Goal: Check status: Check status

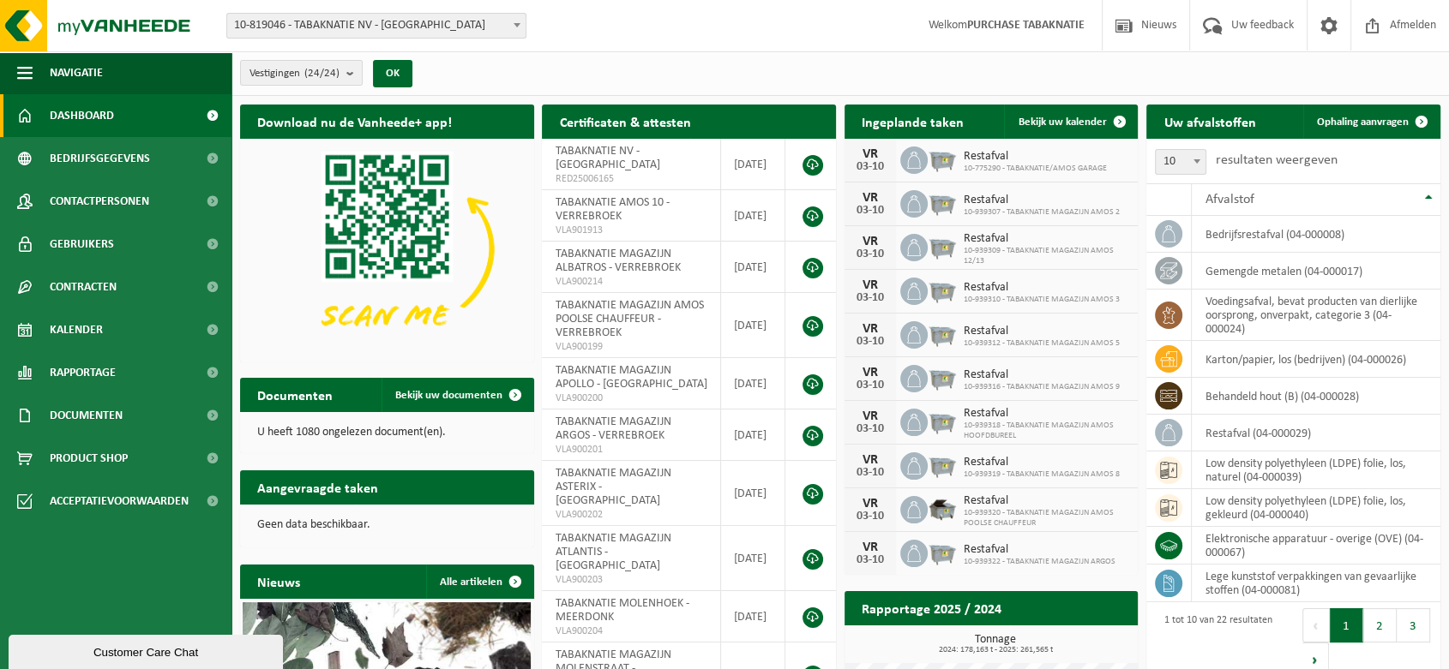
click at [370, 86] on div "Vestigingen (24/24) Alles selecteren Alles deselecteren Actieve selecteren TABA…" at bounding box center [331, 73] width 200 height 37
click at [351, 80] on b "submit" at bounding box center [353, 73] width 15 height 24
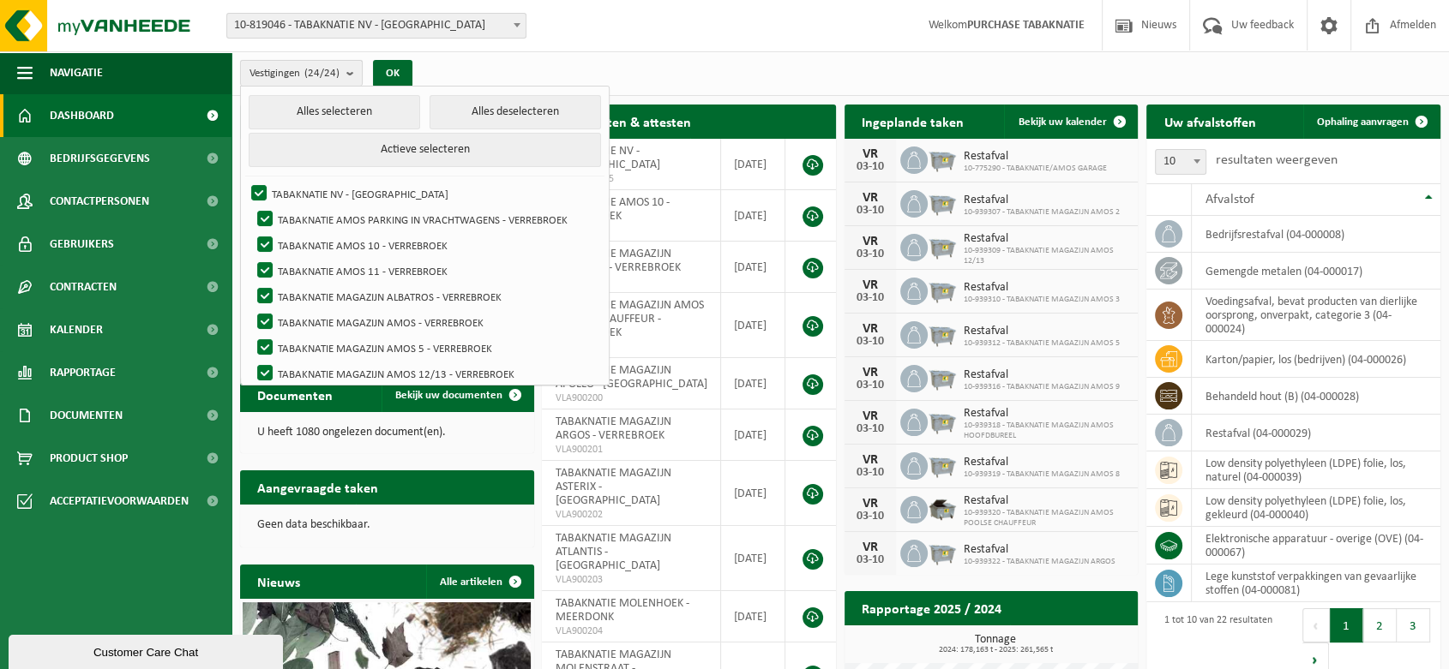
click at [345, 66] on button "Vestigingen (24/24)" at bounding box center [301, 73] width 123 height 26
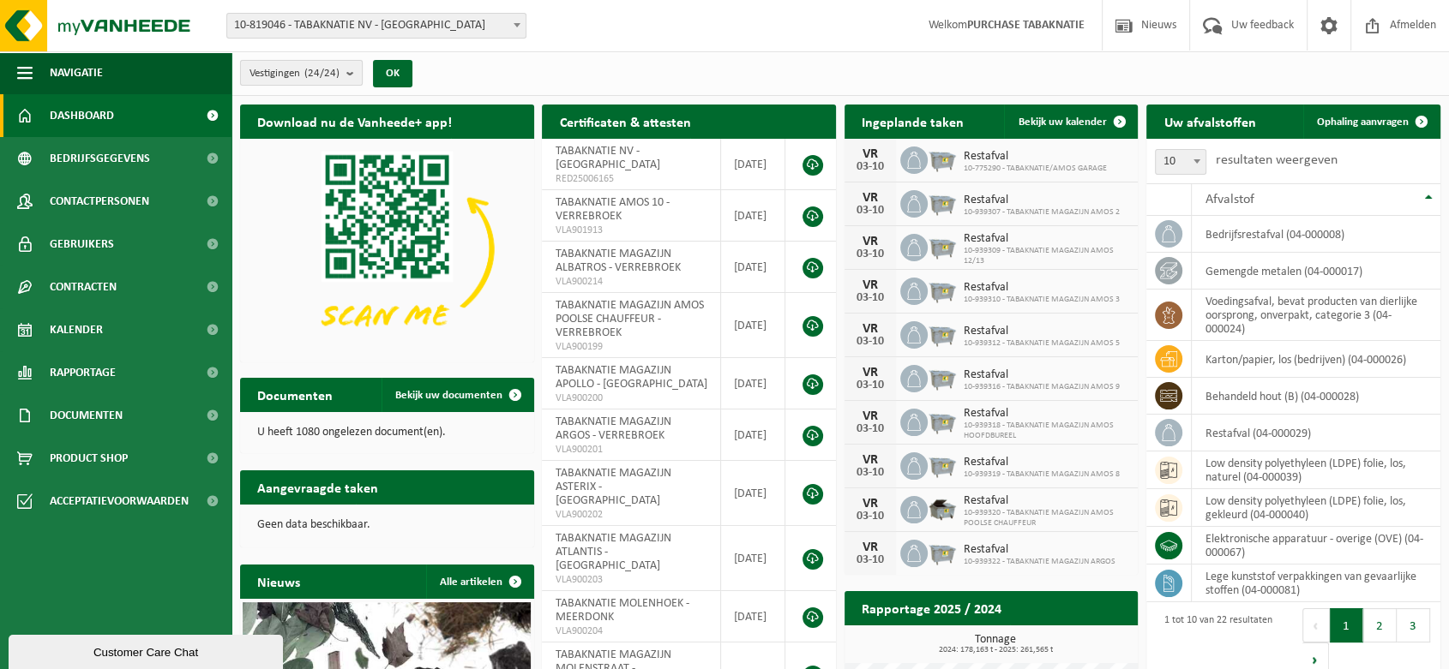
click at [347, 76] on button "Vestigingen (24/24)" at bounding box center [301, 73] width 123 height 26
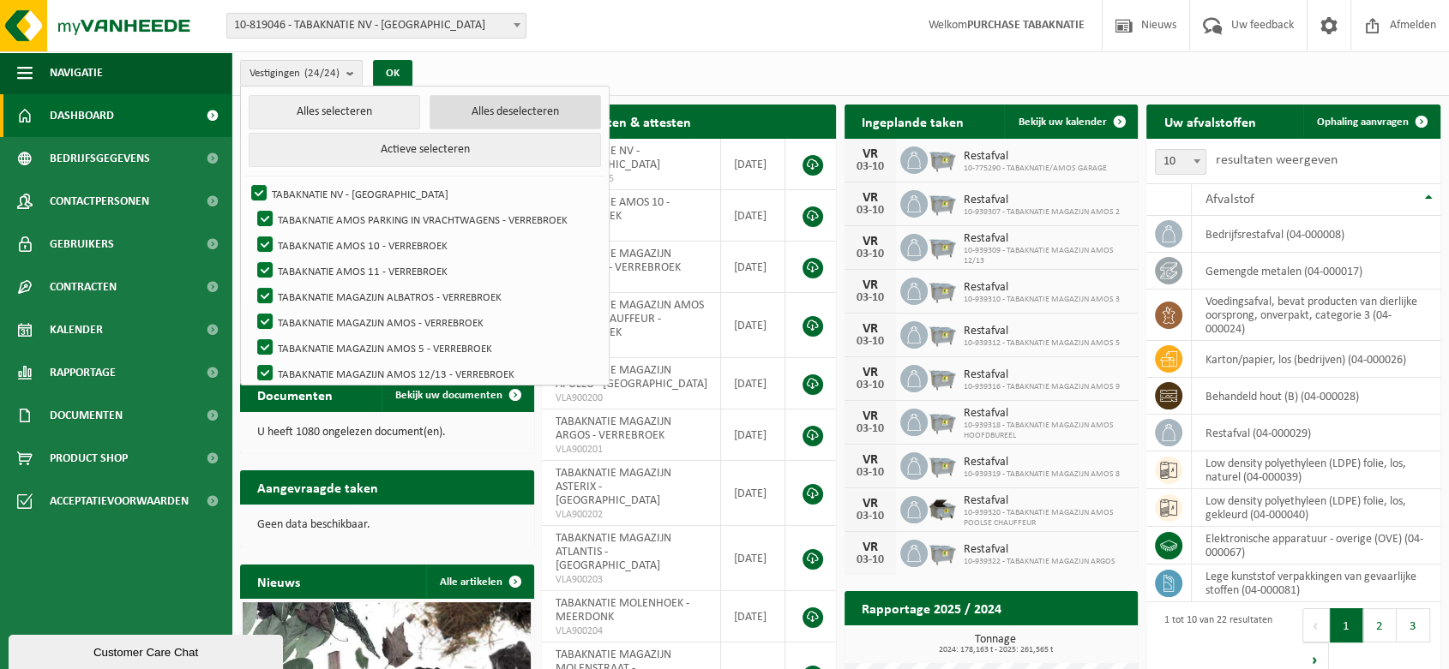
click at [511, 108] on button "Alles deselecteren" at bounding box center [514, 112] width 171 height 34
checkbox input "false"
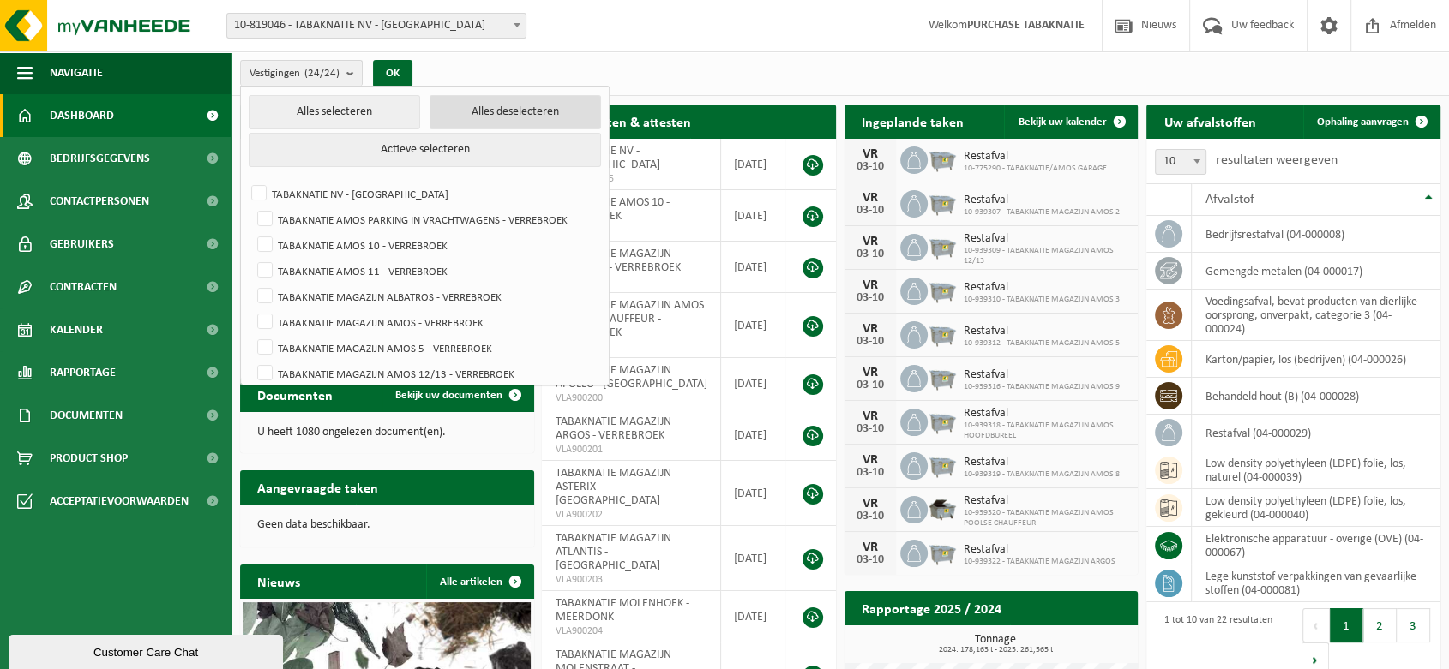
checkbox input "false"
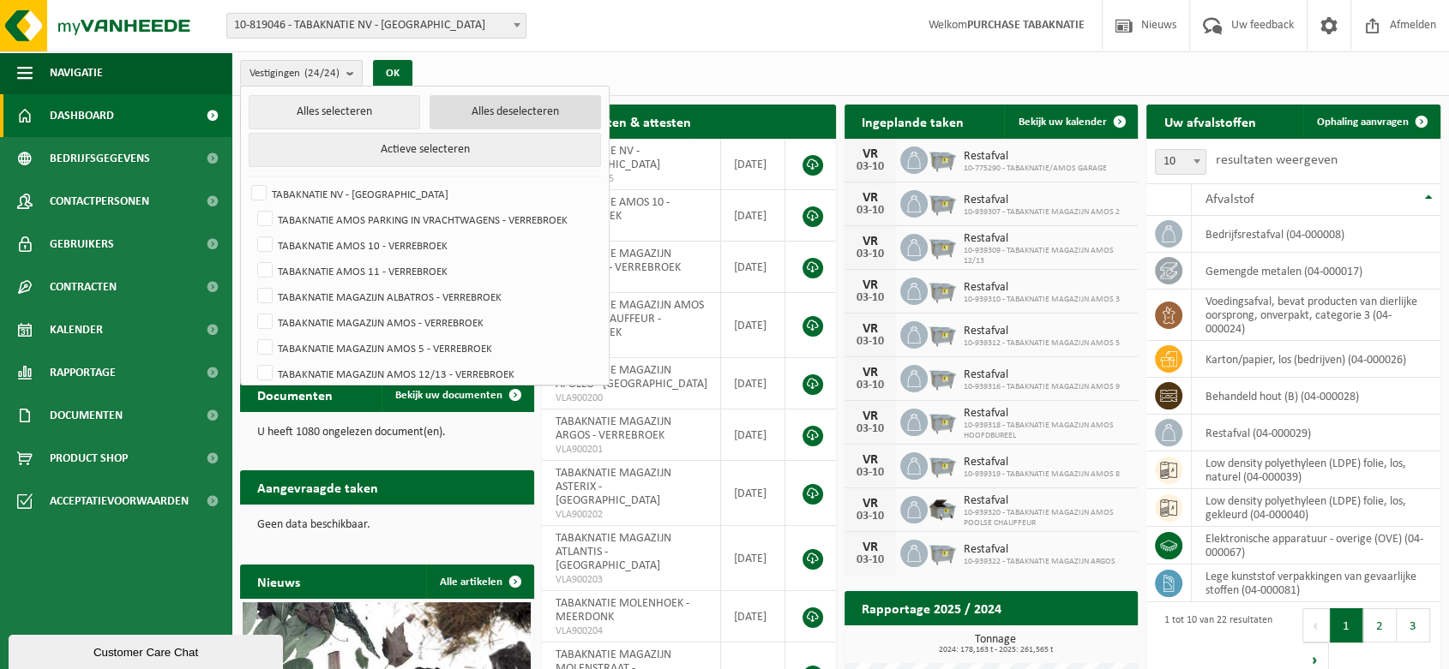
checkbox input "false"
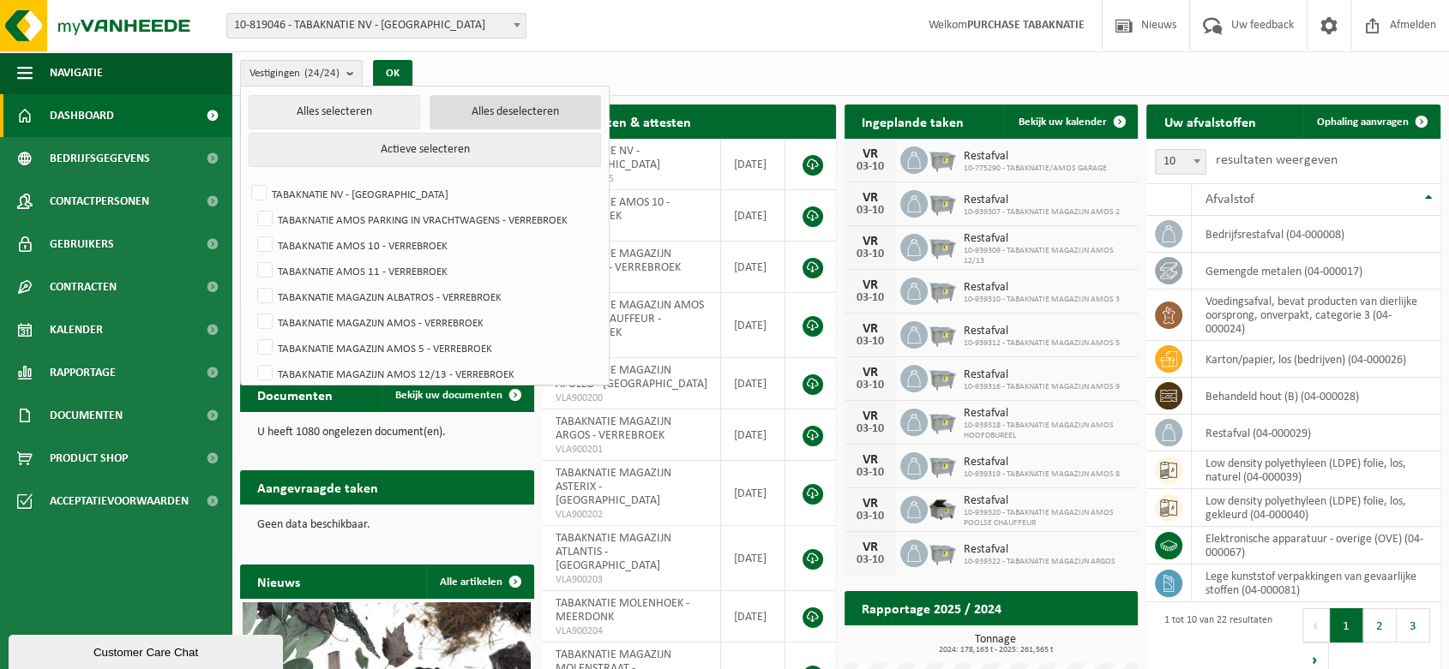
checkbox input "false"
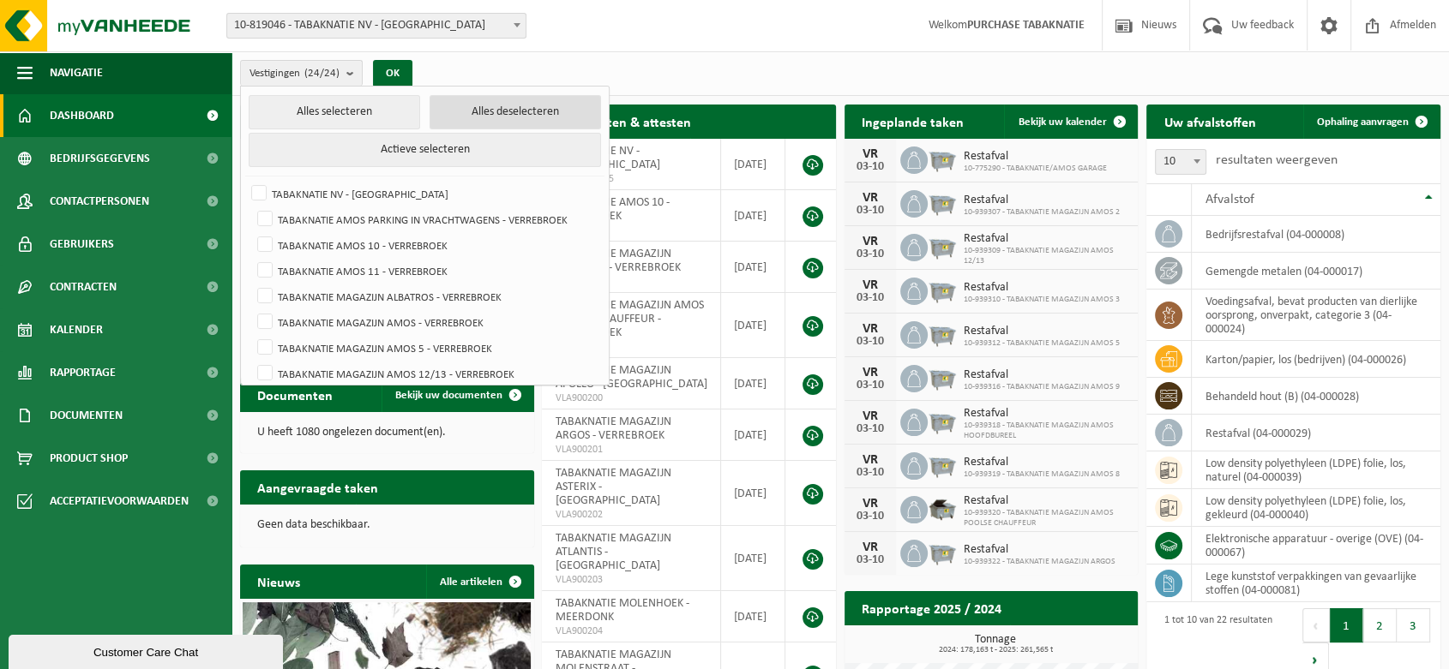
checkbox input "false"
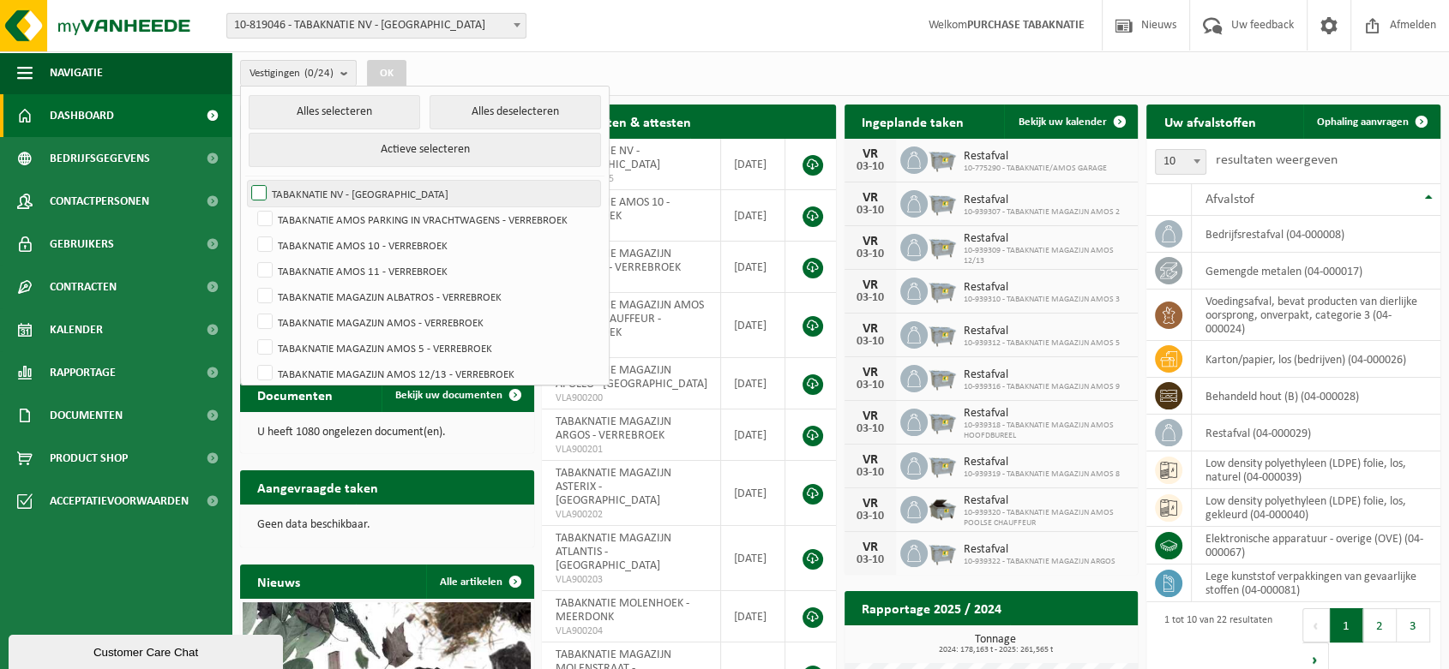
click at [368, 191] on label "TABAKNATIE NV - [GEOGRAPHIC_DATA]" at bounding box center [424, 194] width 352 height 26
click at [245, 181] on input "TABAKNATIE NV - [GEOGRAPHIC_DATA]" at bounding box center [244, 180] width 1 height 1
checkbox input "true"
click at [388, 75] on button "OK" at bounding box center [386, 73] width 39 height 27
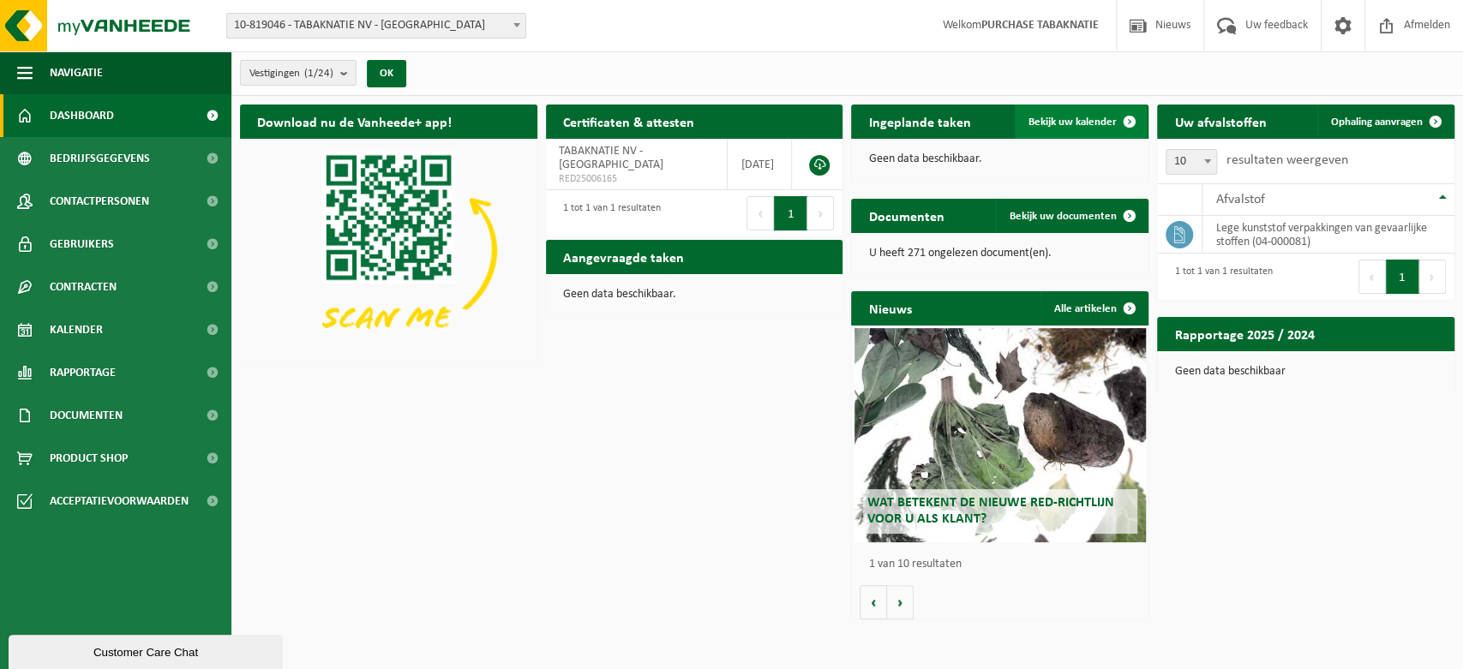
click at [1056, 122] on span "Bekijk uw kalender" at bounding box center [1073, 122] width 88 height 11
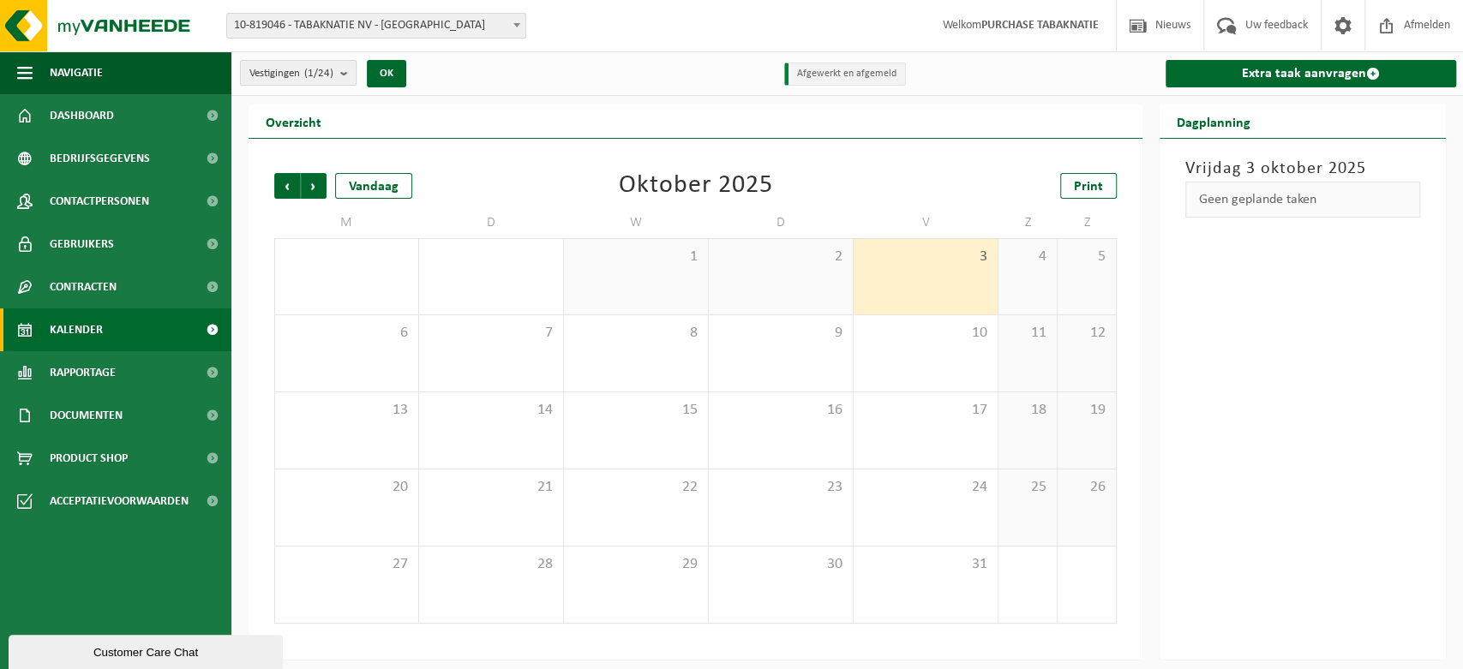
click at [350, 75] on b "submit" at bounding box center [347, 73] width 15 height 24
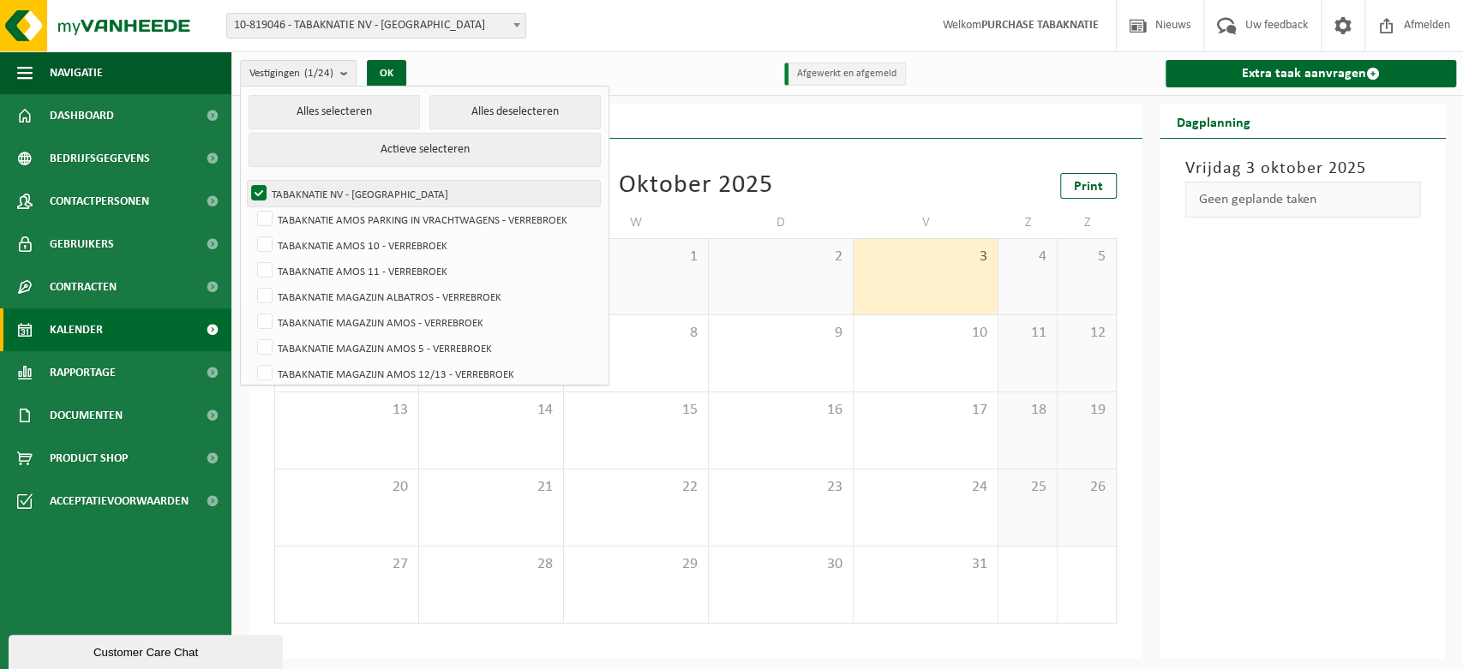
click at [351, 189] on label "TABAKNATIE NV - [GEOGRAPHIC_DATA]" at bounding box center [424, 194] width 352 height 26
click at [245, 181] on input "TABAKNATIE NV - [GEOGRAPHIC_DATA]" at bounding box center [244, 180] width 1 height 1
checkbox input "false"
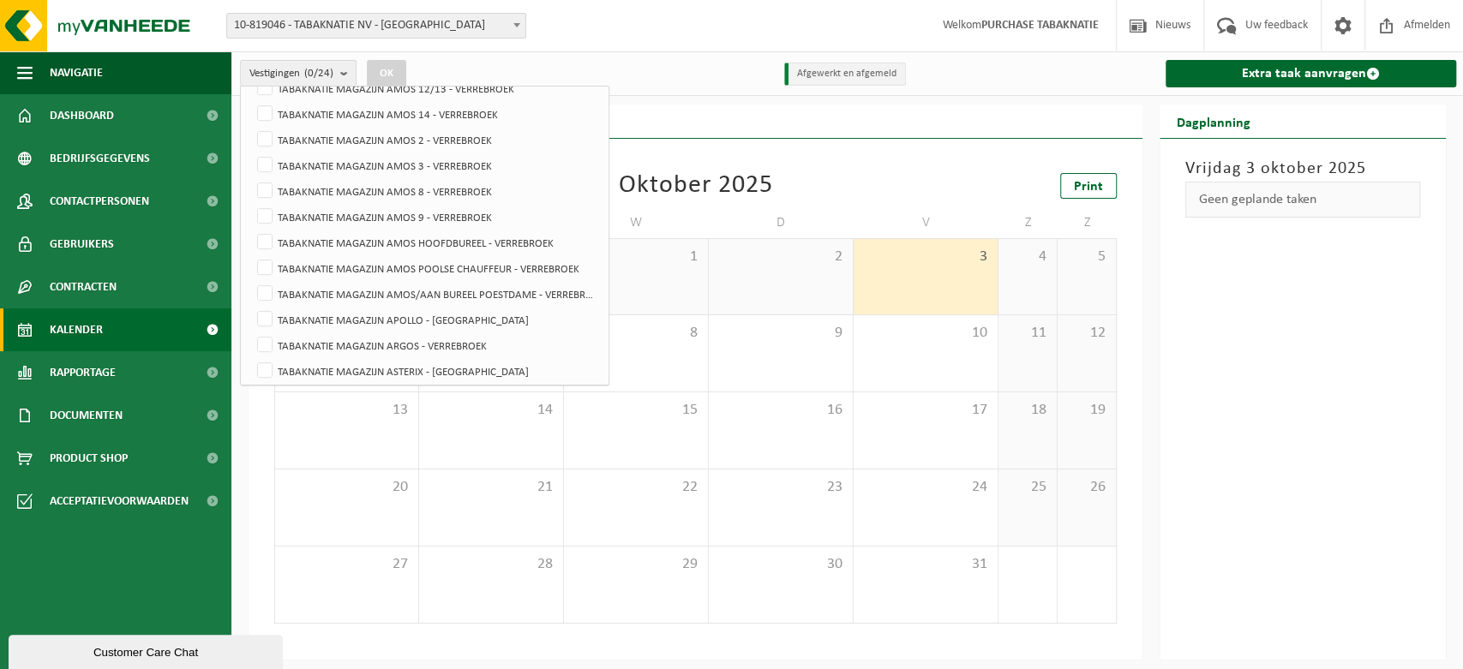
scroll to position [381, 0]
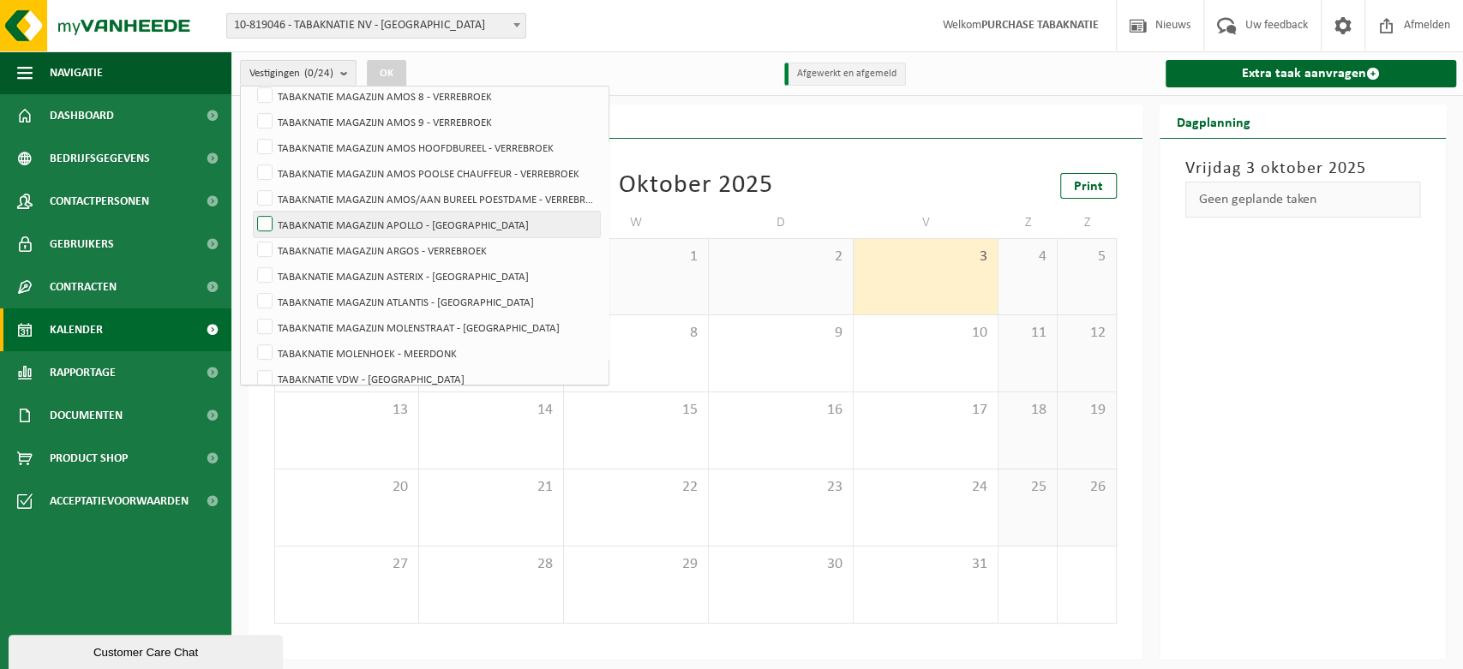
click at [453, 225] on label "TABAKNATIE MAGAZIJN APOLLO - [GEOGRAPHIC_DATA]" at bounding box center [427, 225] width 346 height 26
click at [251, 212] on input "TABAKNATIE MAGAZIJN APOLLO - [GEOGRAPHIC_DATA]" at bounding box center [250, 211] width 1 height 1
click at [442, 222] on label "TABAKNATIE MAGAZIJN APOLLO - [GEOGRAPHIC_DATA]" at bounding box center [427, 225] width 346 height 26
click at [251, 212] on input "TABAKNATIE MAGAZIJN APOLLO - [GEOGRAPHIC_DATA]" at bounding box center [250, 211] width 1 height 1
checkbox input "false"
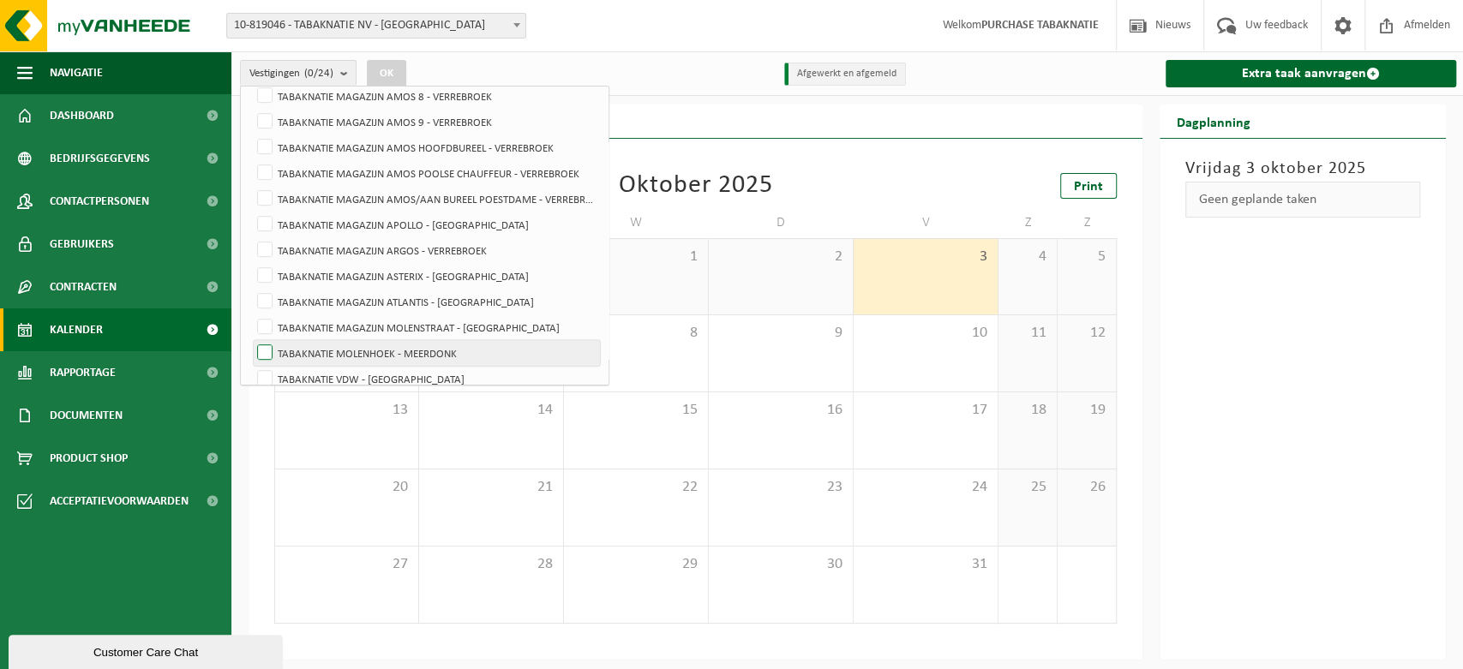
scroll to position [418, 0]
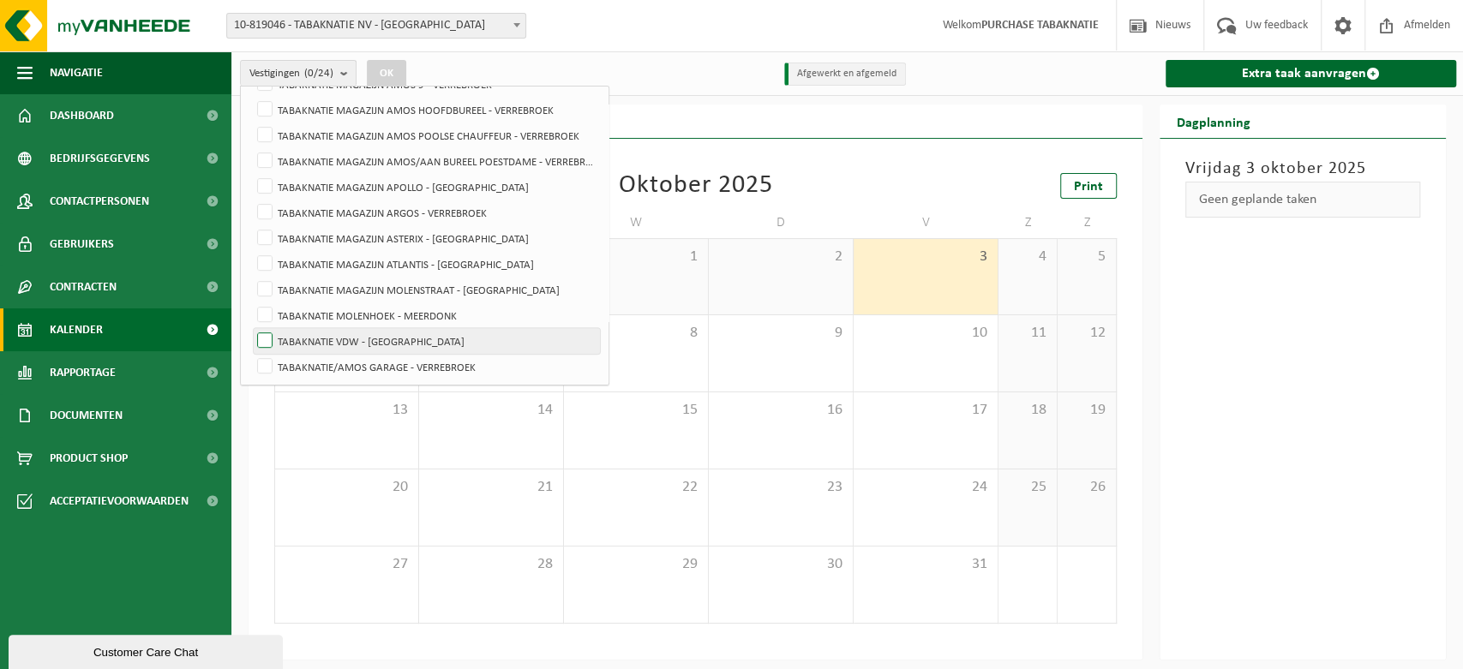
click at [388, 346] on label "TABAKNATIE VDW - [GEOGRAPHIC_DATA]" at bounding box center [427, 341] width 346 height 26
click at [251, 328] on input "TABAKNATIE VDW - [GEOGRAPHIC_DATA]" at bounding box center [250, 327] width 1 height 1
checkbox input "true"
click at [383, 73] on button "OK" at bounding box center [386, 73] width 39 height 27
